Goal: Navigation & Orientation: Find specific page/section

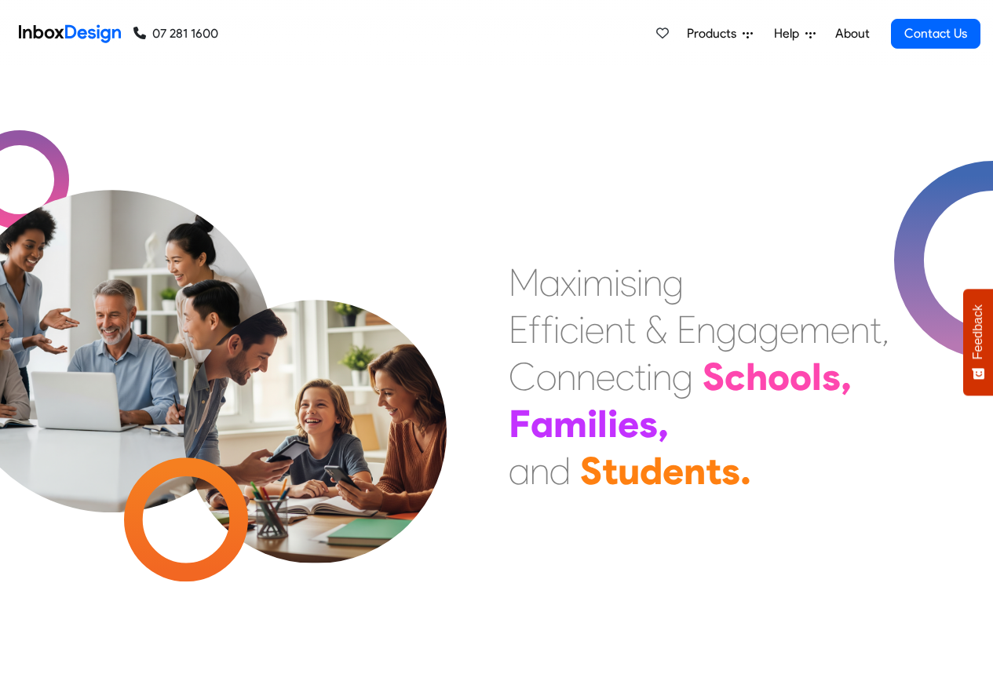
click at [709, 34] on span "Products" at bounding box center [715, 33] width 56 height 19
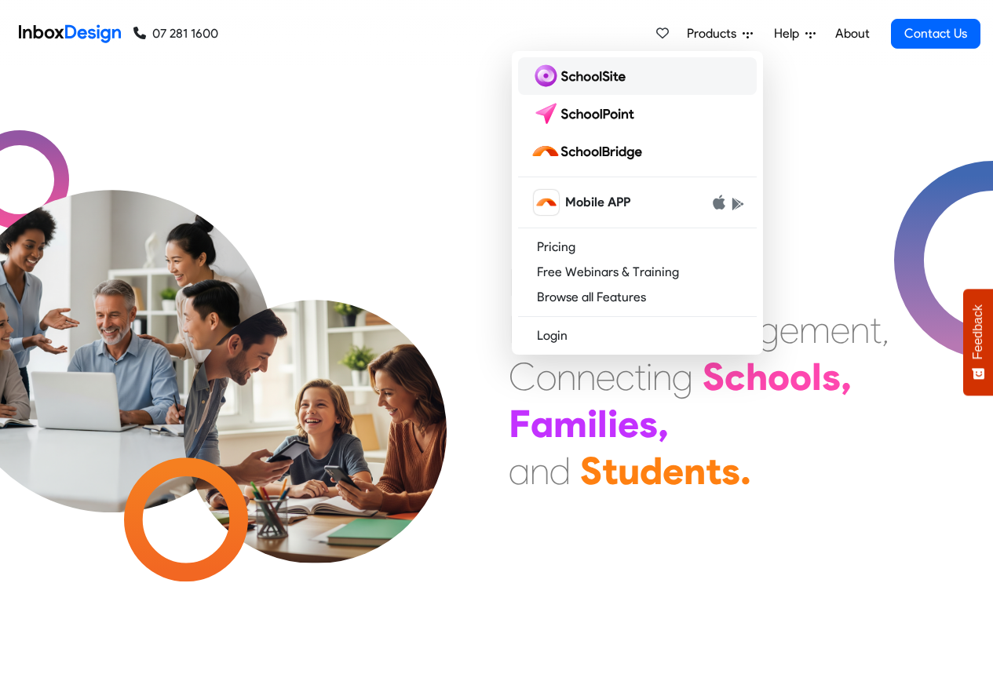
click at [574, 79] on img at bounding box center [581, 76] width 101 height 25
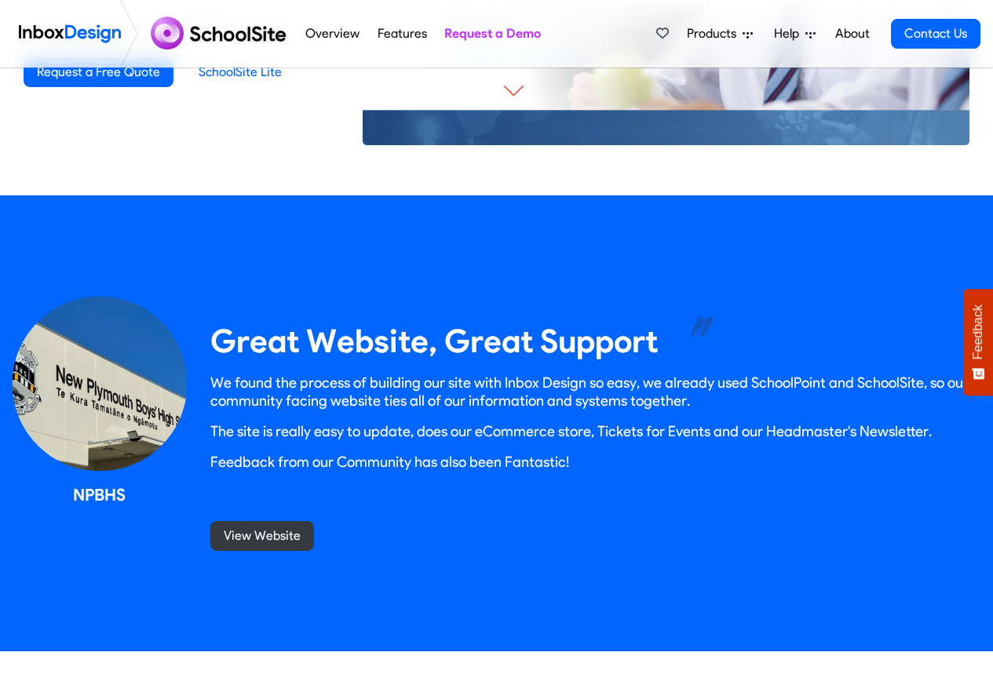
scroll to position [1319, 0]
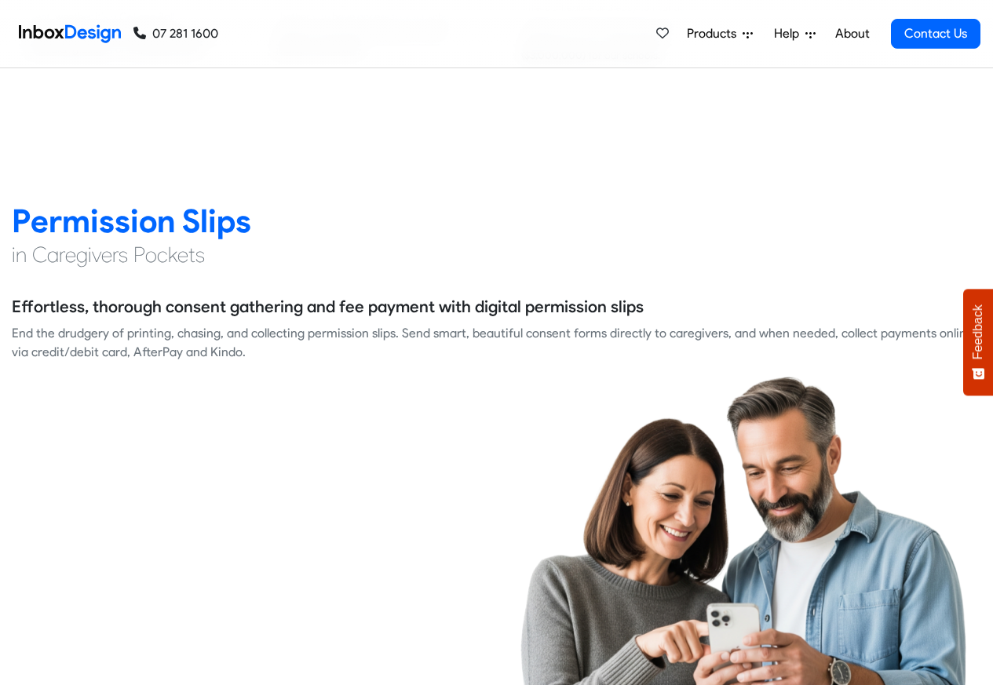
scroll to position [2073, 0]
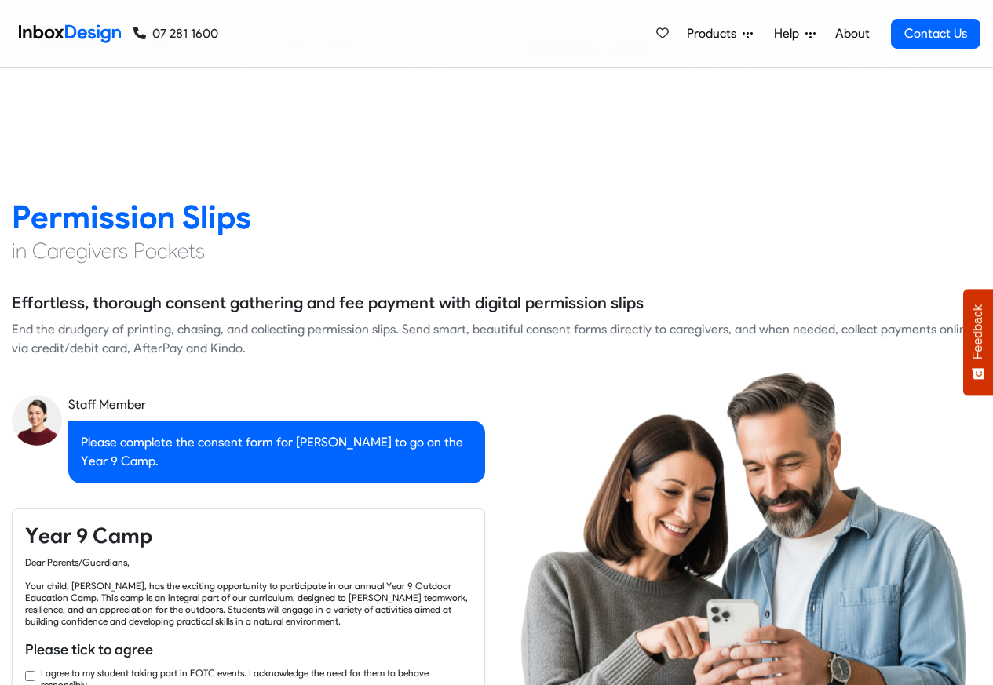
checkbox input "true"
